Goal: Transaction & Acquisition: Purchase product/service

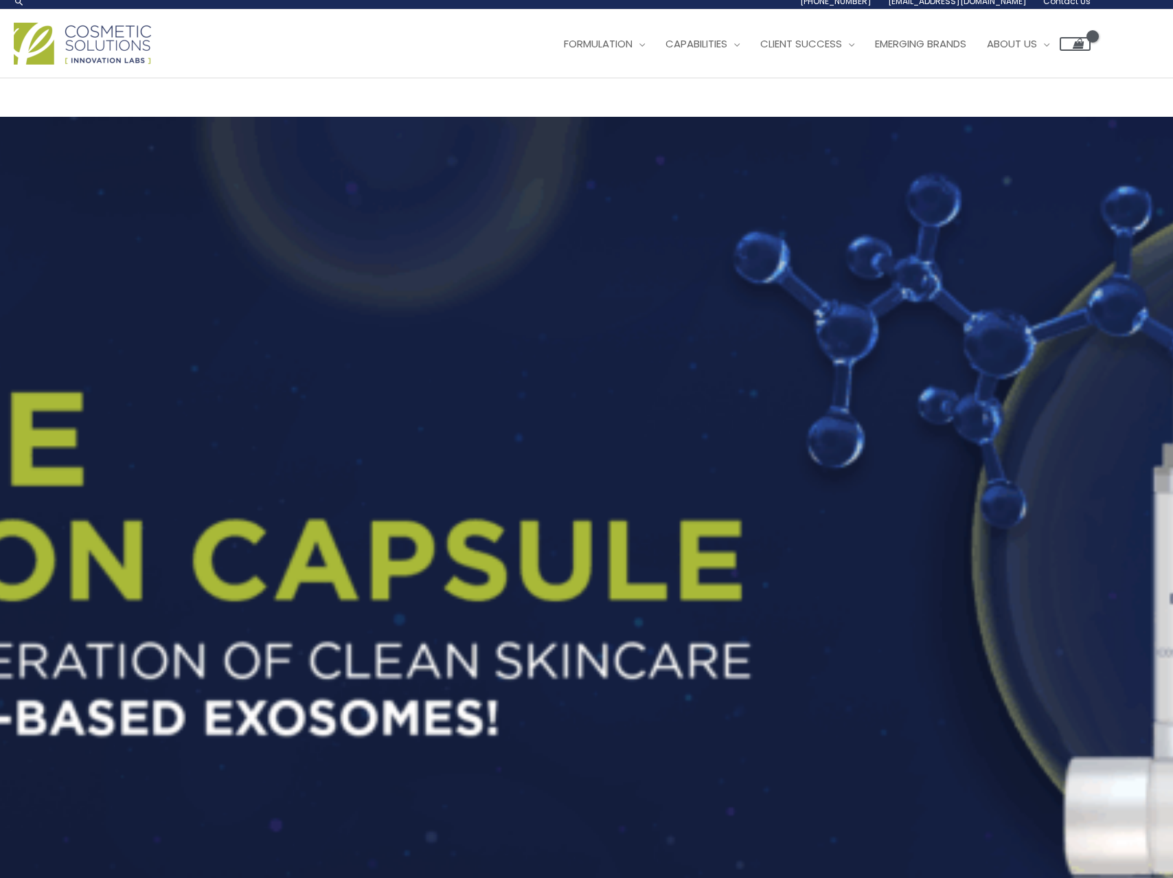
scroll to position [4, 0]
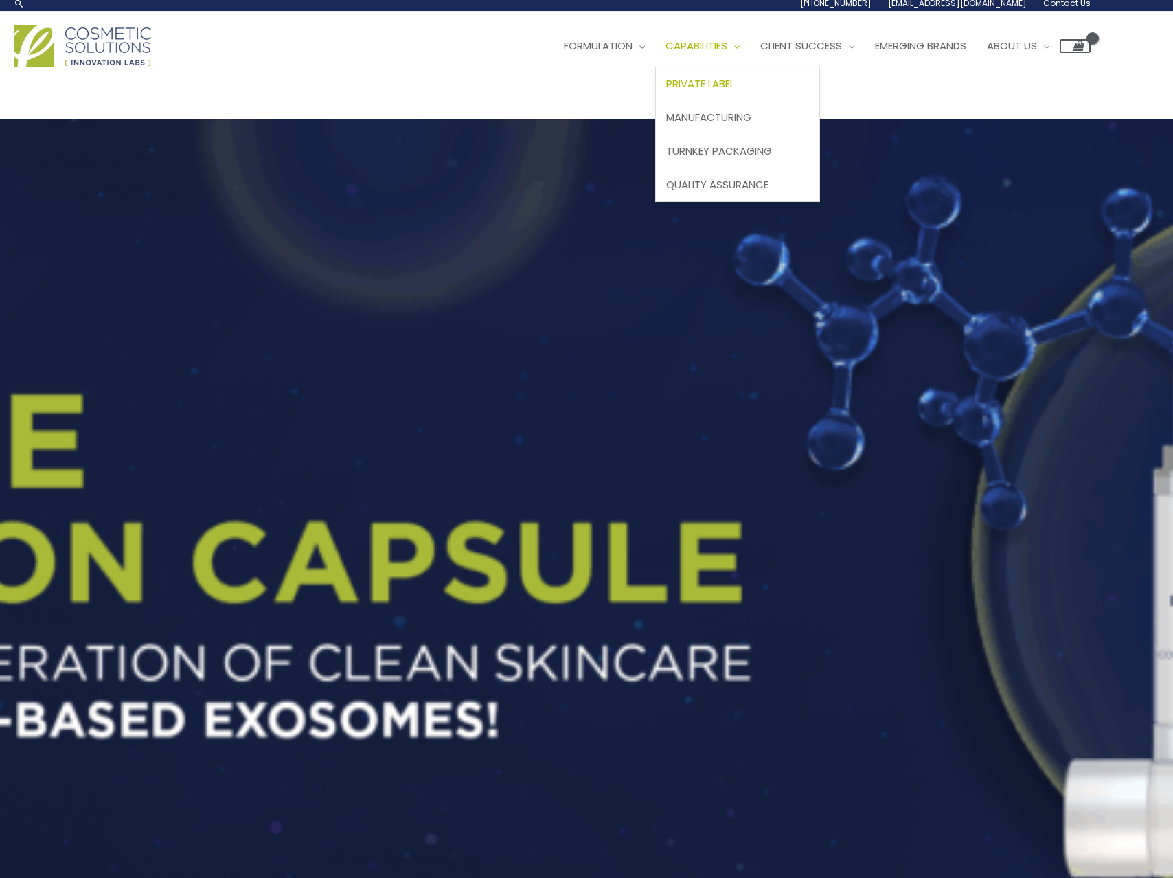
click at [666, 91] on span "Private Label" at bounding box center [700, 83] width 68 height 14
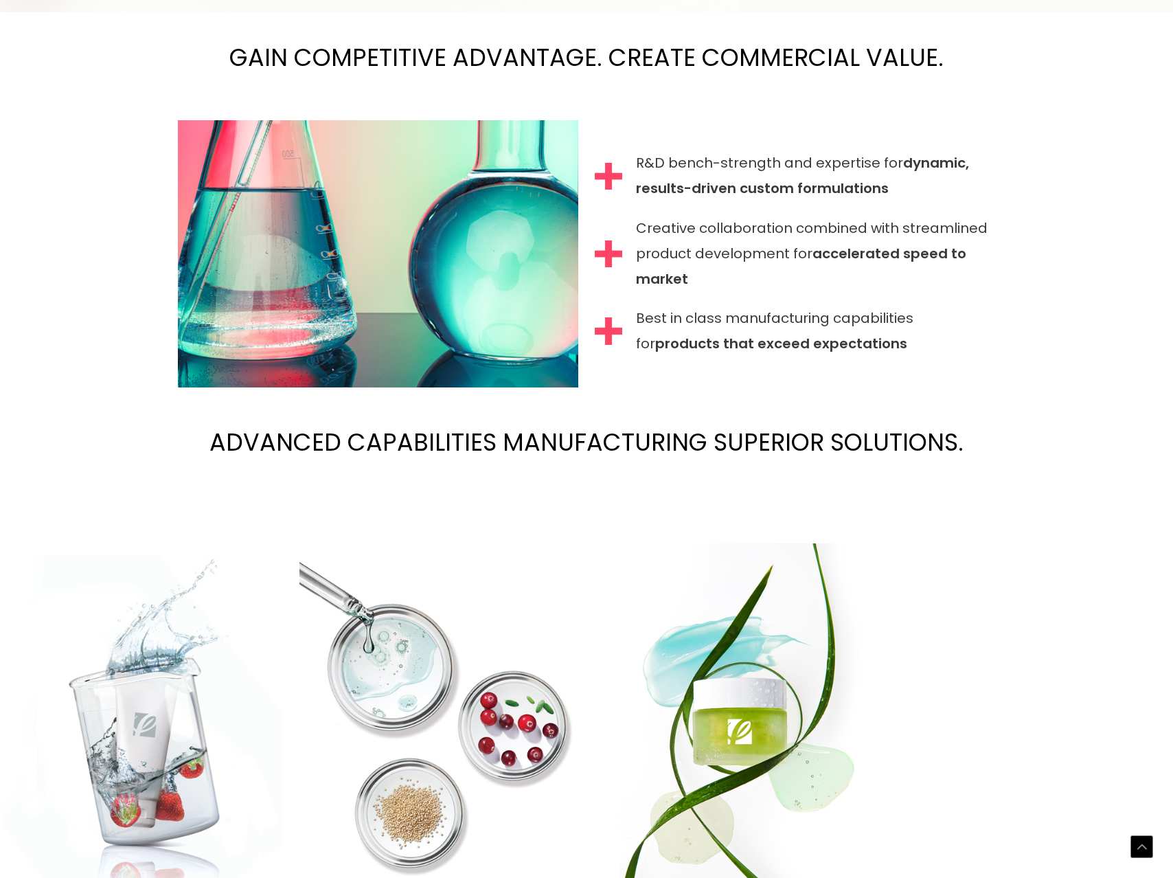
scroll to position [1456, 0]
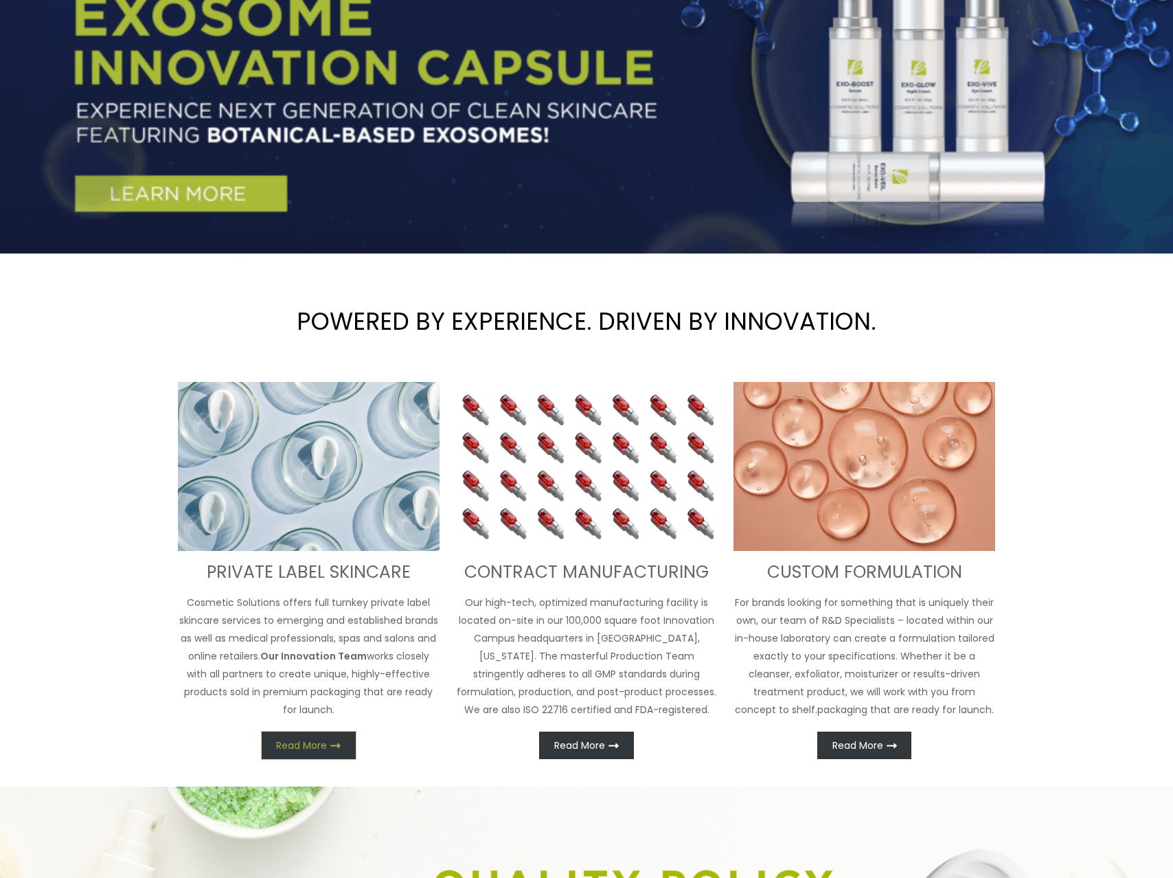
scroll to position [0, 0]
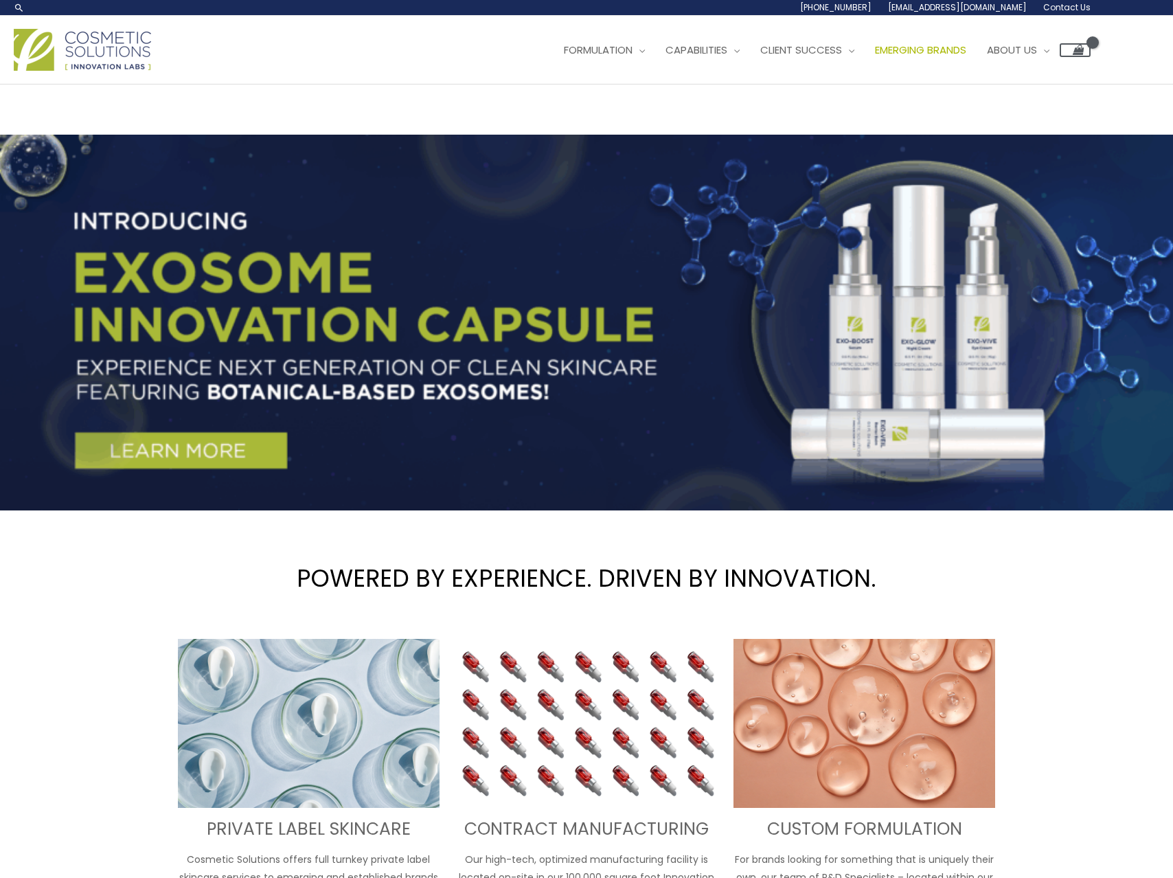
click at [875, 57] on span "Emerging Brands" at bounding box center [920, 50] width 91 height 14
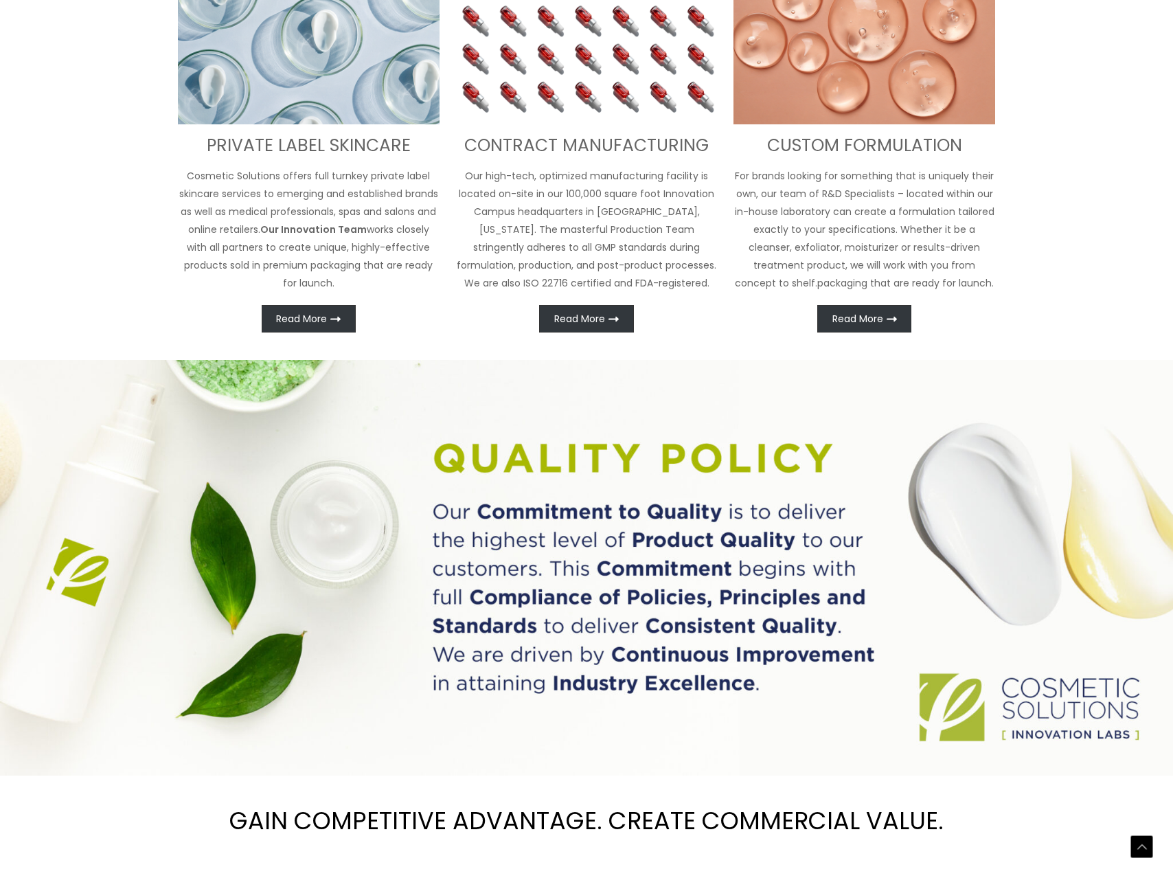
scroll to position [687, 0]
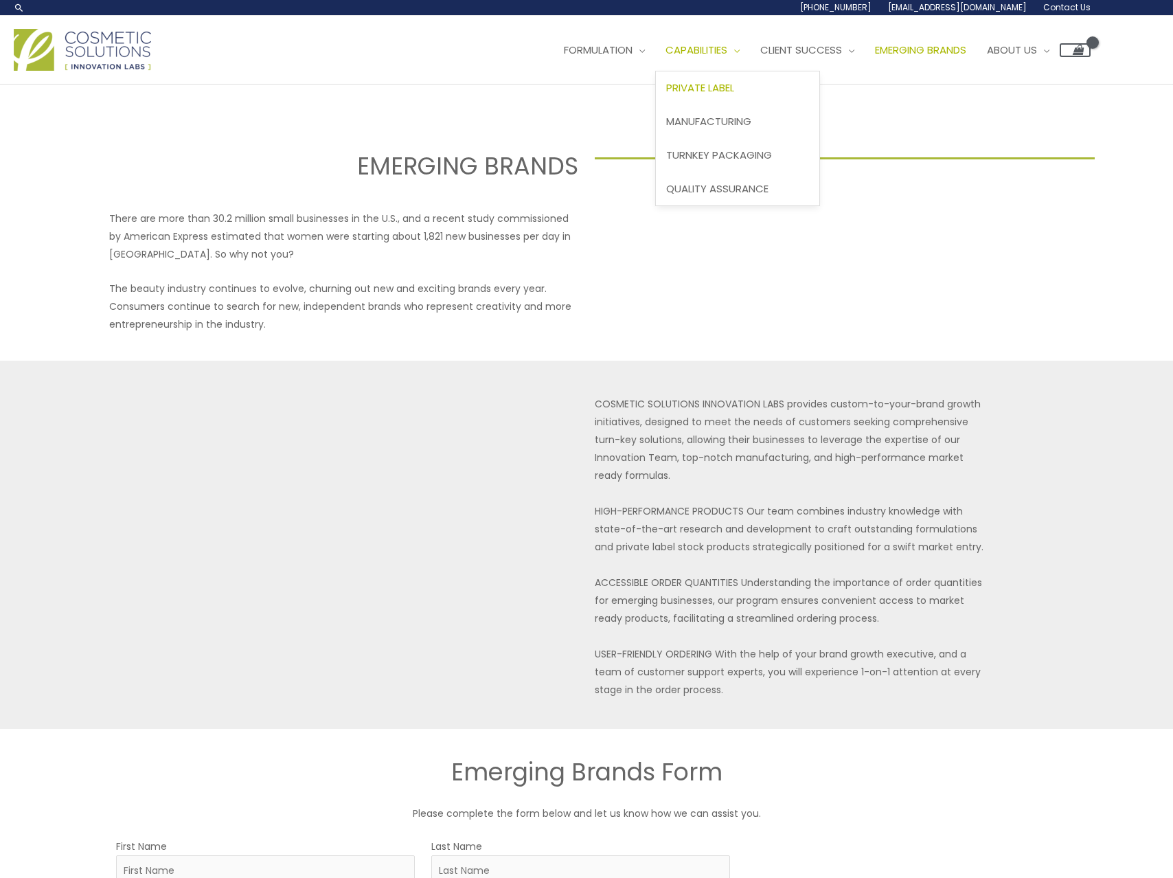
click at [666, 95] on span "Private Label" at bounding box center [700, 87] width 68 height 14
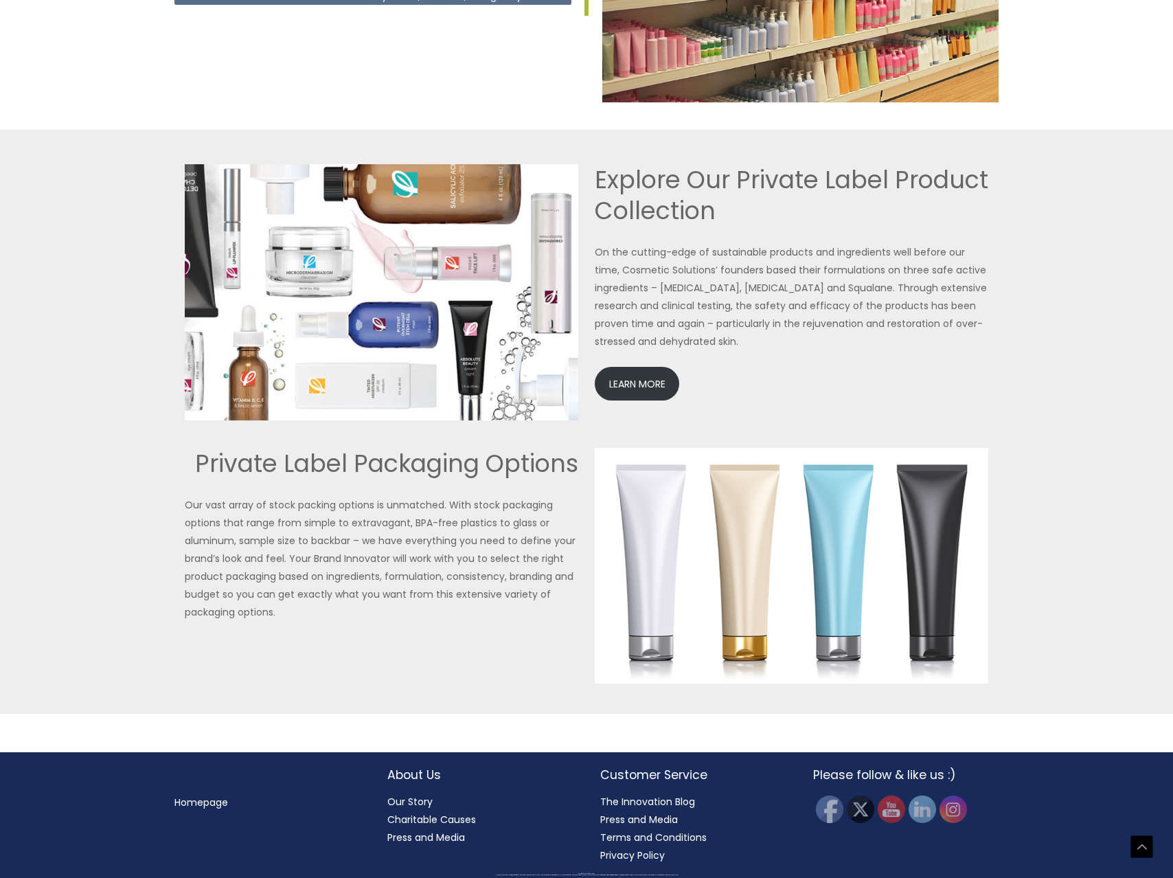
scroll to position [3200, 0]
click at [626, 387] on link "LEARN MORE" at bounding box center [637, 384] width 84 height 34
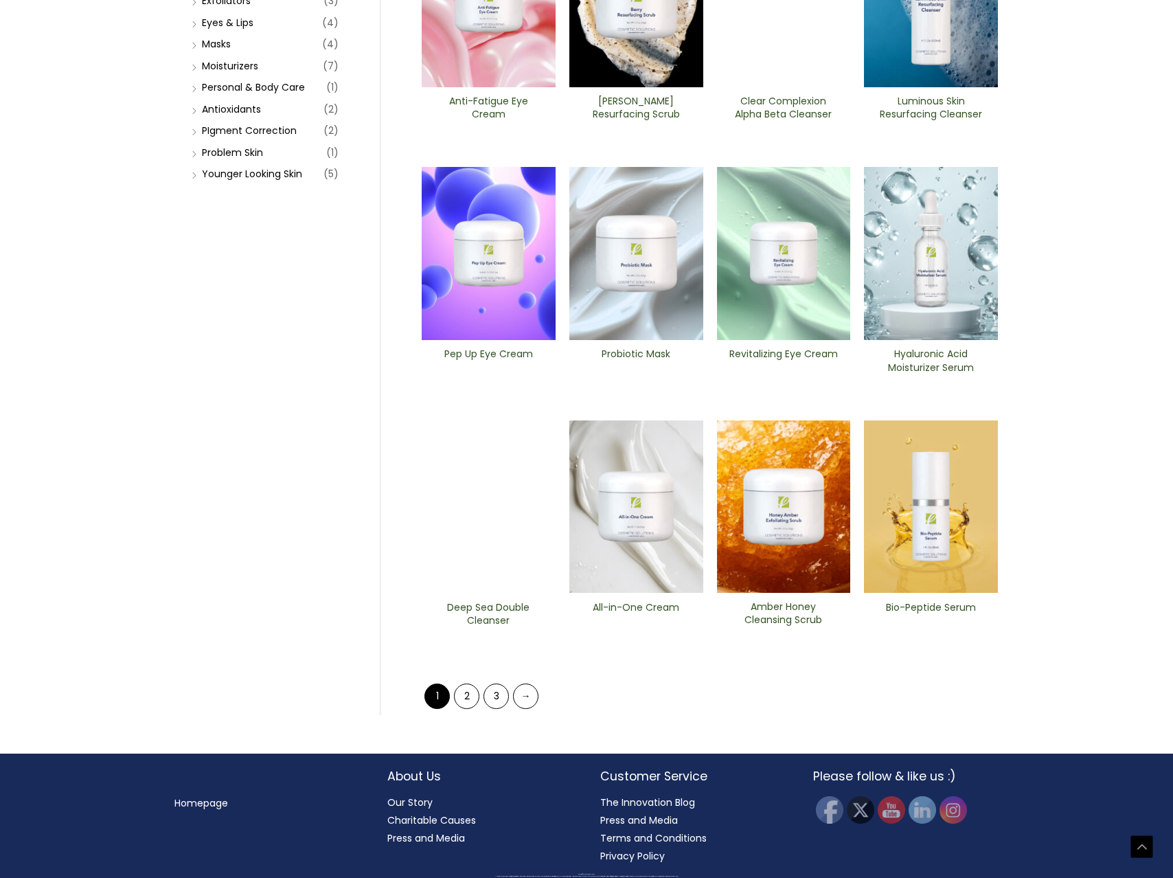
scroll to position [304, 0]
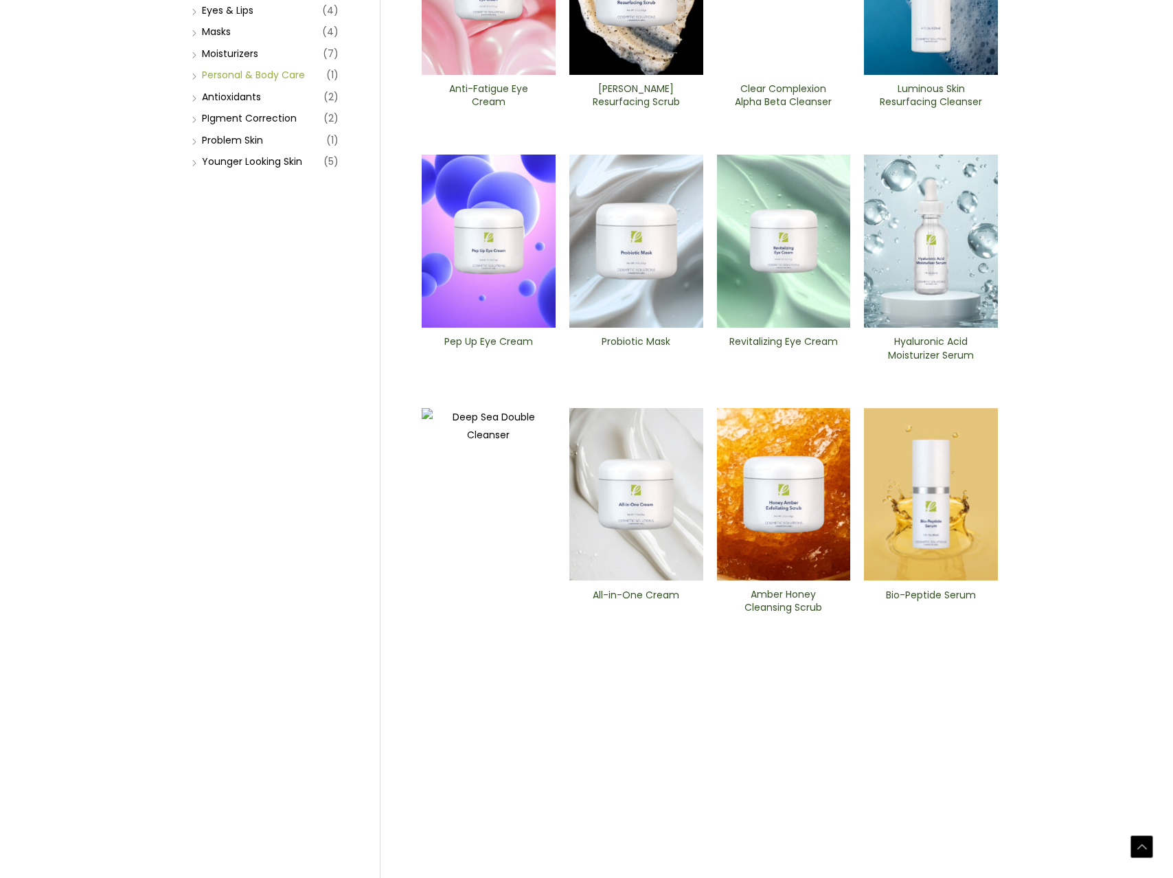
click at [235, 82] on link "Personal & Body Care" at bounding box center [253, 75] width 103 height 14
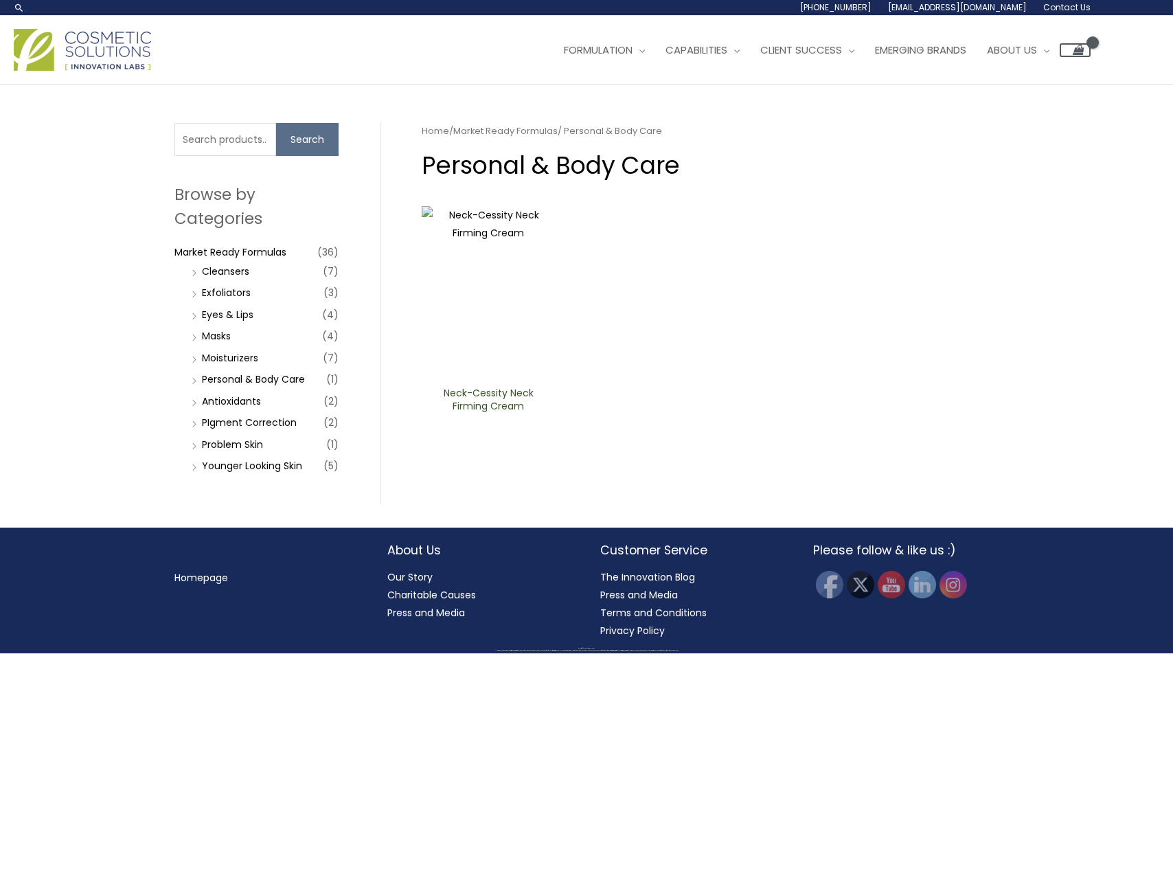
scroll to position [93, 0]
click at [211, 156] on input "Search for:" at bounding box center [225, 139] width 102 height 33
type input "sun"
click at [276, 123] on button "Search" at bounding box center [307, 139] width 62 height 33
